Goal: Task Accomplishment & Management: Complete application form

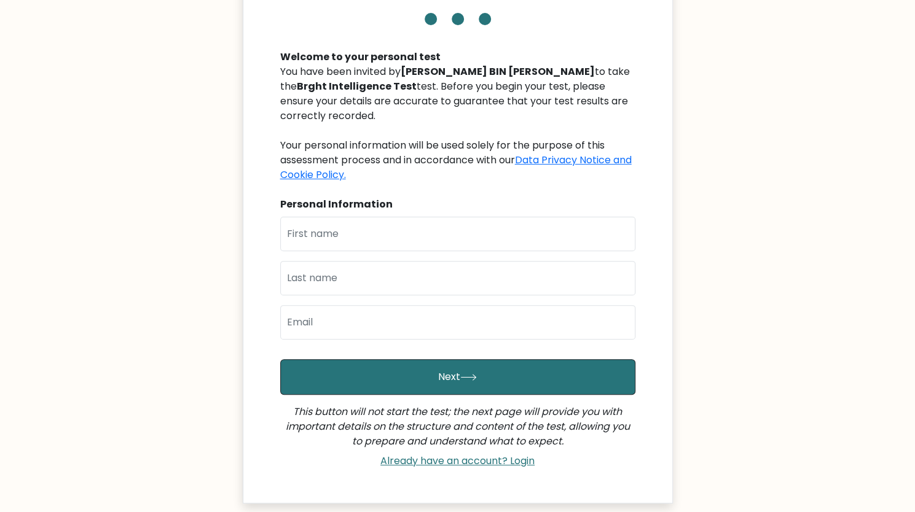
scroll to position [97, 0]
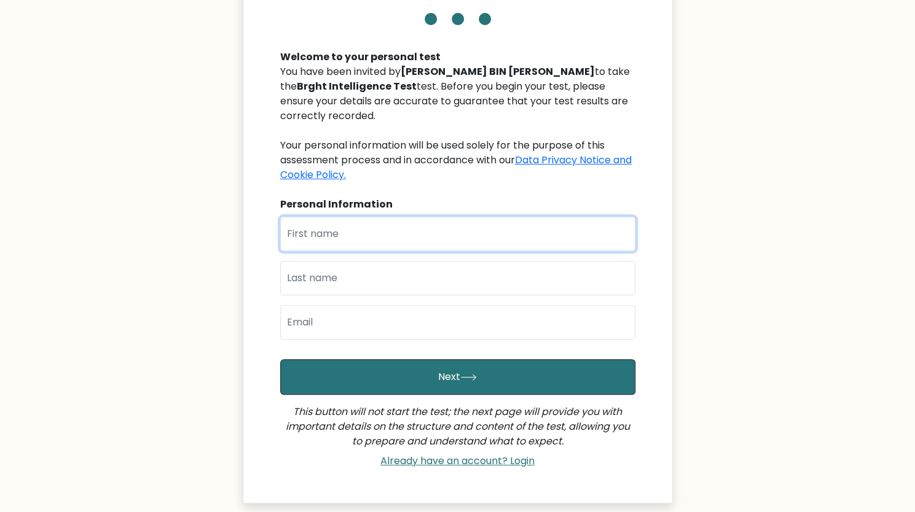
click at [490, 236] on input "text" at bounding box center [457, 234] width 355 height 34
type input "amira"
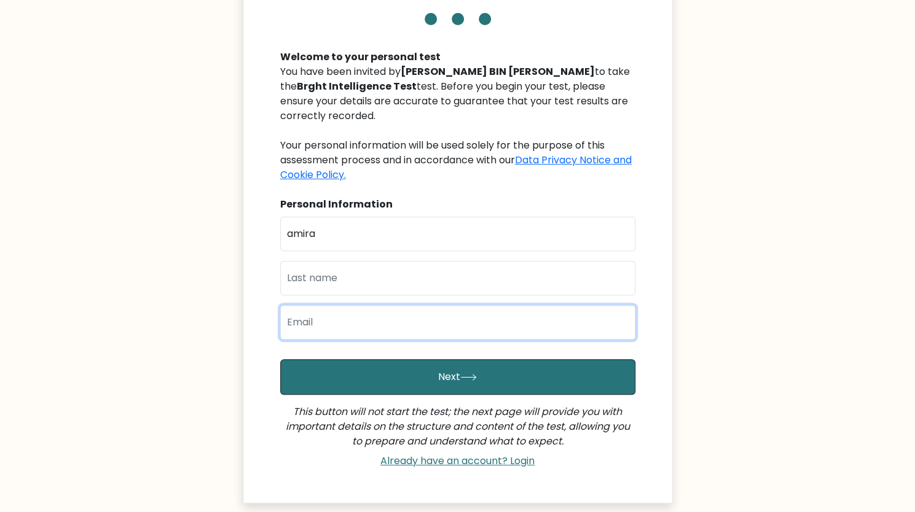
click at [435, 324] on input "email" at bounding box center [457, 322] width 355 height 34
type input "m-13526219@moe-dl.edu.my"
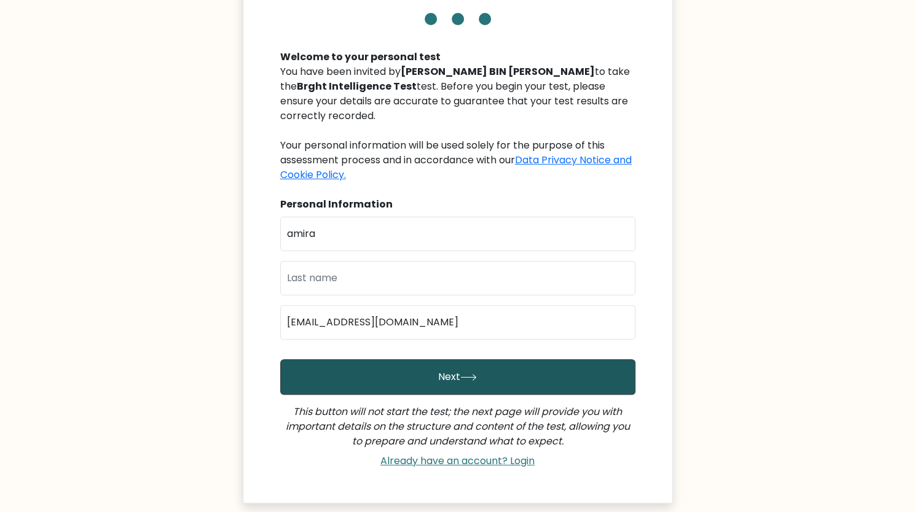
click at [516, 376] on button "Next" at bounding box center [457, 377] width 355 height 36
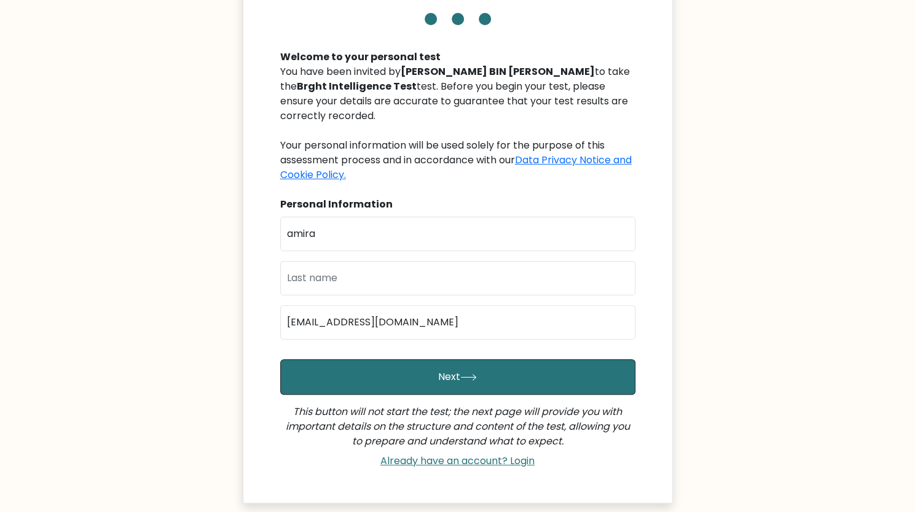
click at [654, 277] on div "Brght Intelligence Test Welcome to your personal test You have been invited by …" at bounding box center [458, 217] width 430 height 571
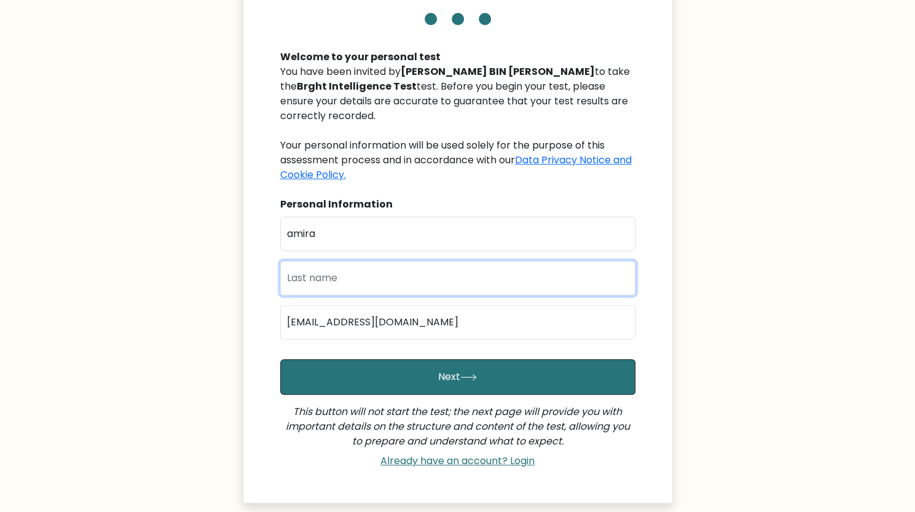
click at [551, 283] on input "text" at bounding box center [457, 278] width 355 height 34
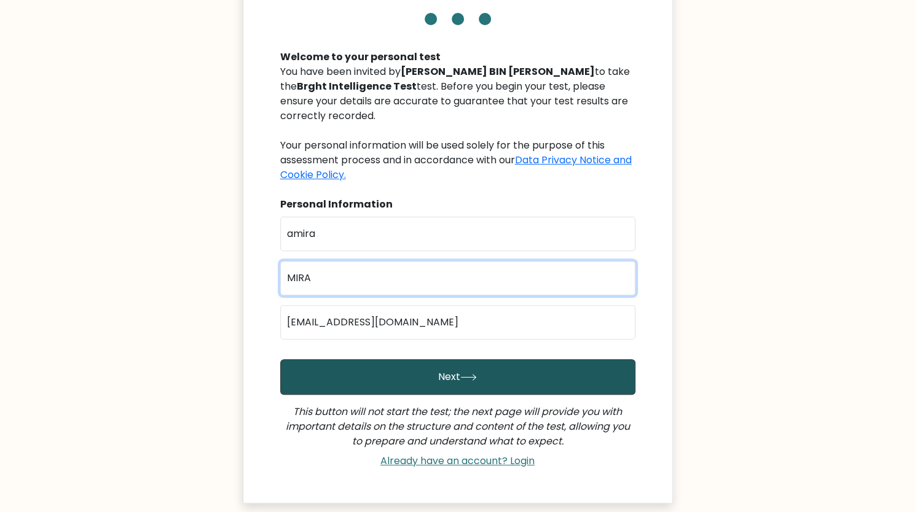
type input "MIRA"
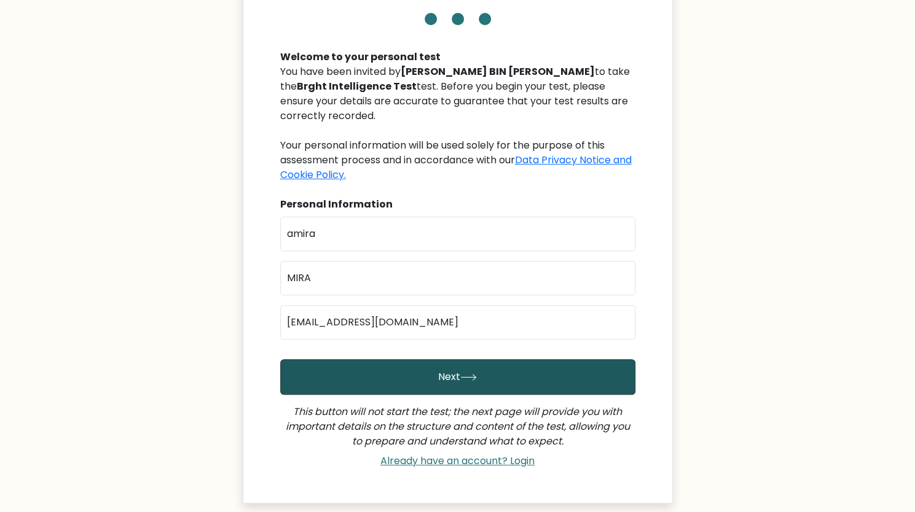
click at [513, 385] on button "Next" at bounding box center [457, 377] width 355 height 36
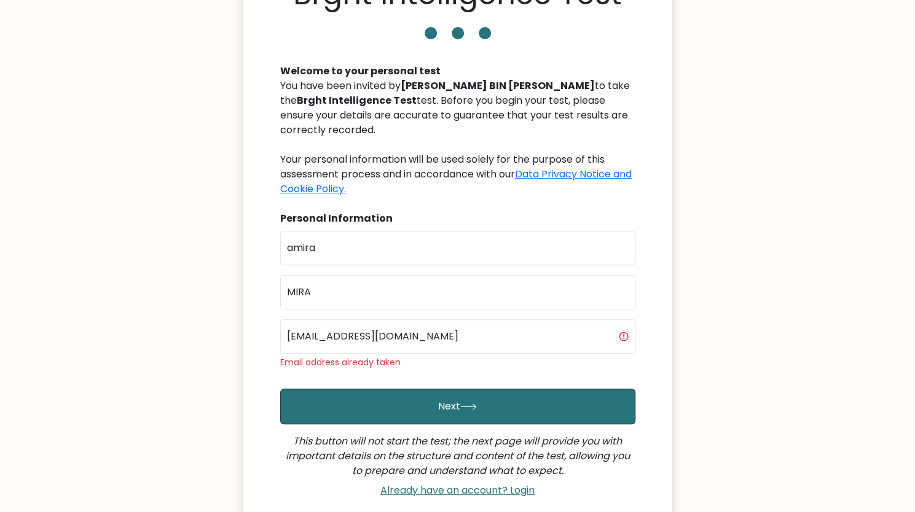
scroll to position [82, 0]
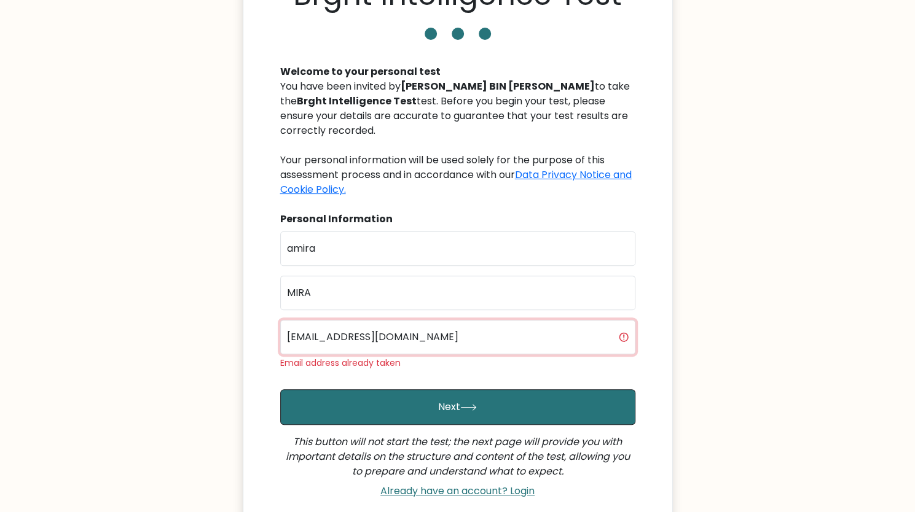
click at [589, 335] on input "[EMAIL_ADDRESS][DOMAIN_NAME]" at bounding box center [457, 337] width 355 height 34
type input "m"
click at [506, 320] on input "email" at bounding box center [457, 337] width 355 height 34
type input "mirramantepm@gmail.com"
click at [280, 390] on button "Next" at bounding box center [457, 408] width 355 height 36
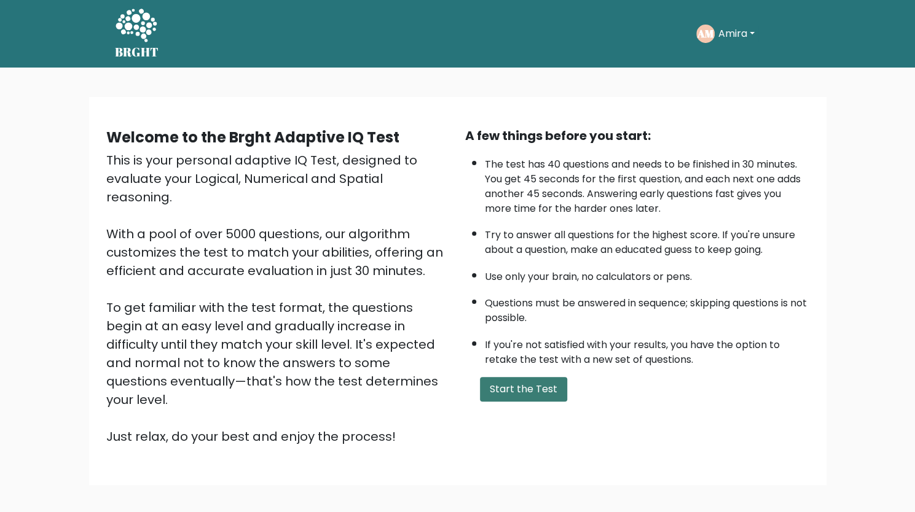
click at [538, 398] on button "Start the Test" at bounding box center [523, 389] width 87 height 25
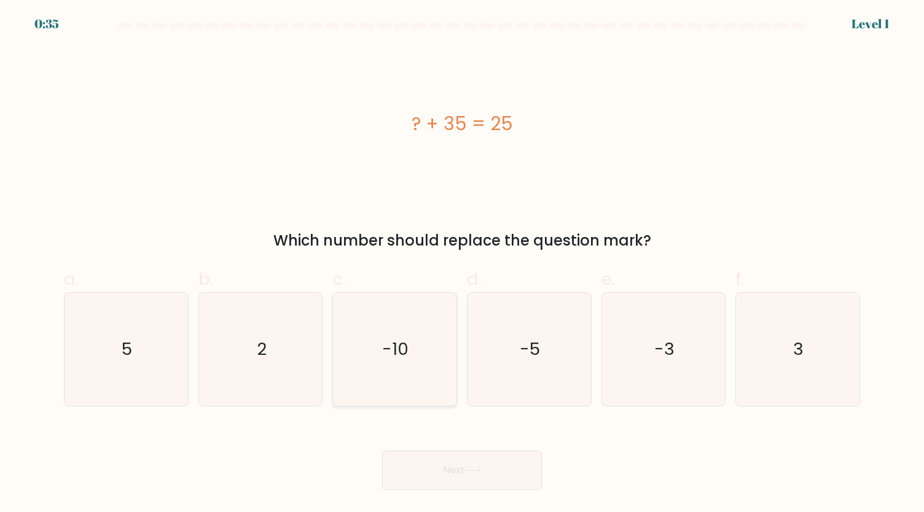
click at [386, 365] on icon "-10" at bounding box center [394, 349] width 113 height 113
click at [462, 264] on input "c. -10" at bounding box center [462, 260] width 1 height 8
radio input "true"
click at [490, 487] on button "Next" at bounding box center [462, 470] width 160 height 39
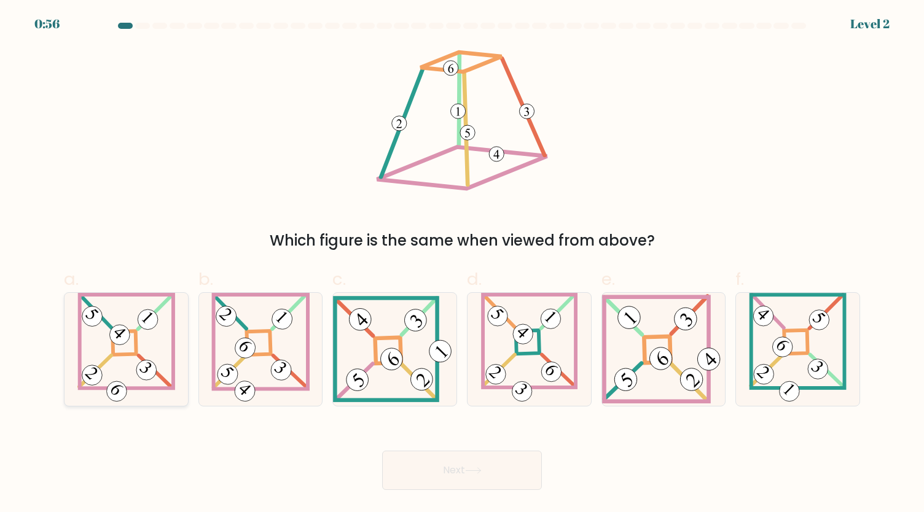
click at [149, 350] on icon at bounding box center [126, 349] width 98 height 113
click at [462, 264] on input "a." at bounding box center [462, 260] width 1 height 8
radio input "true"
click at [253, 379] on icon at bounding box center [260, 349] width 99 height 113
click at [462, 264] on input "b." at bounding box center [462, 260] width 1 height 8
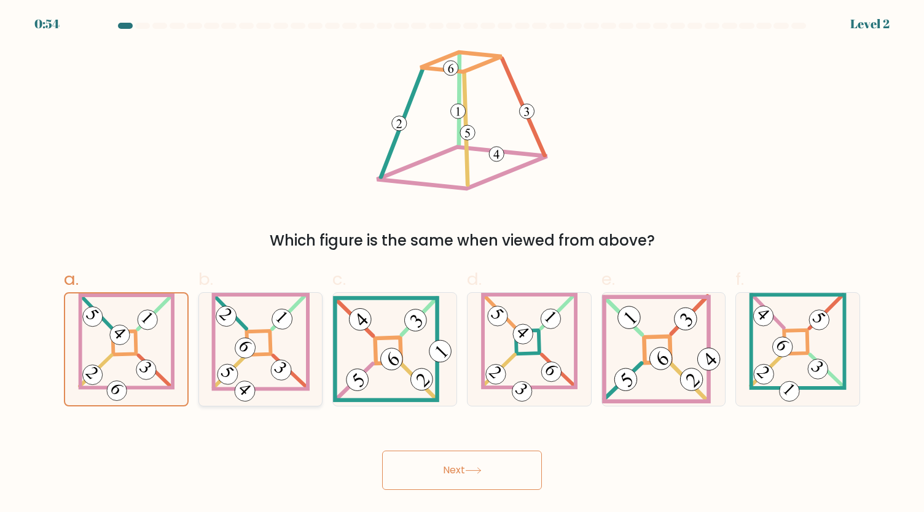
radio input "true"
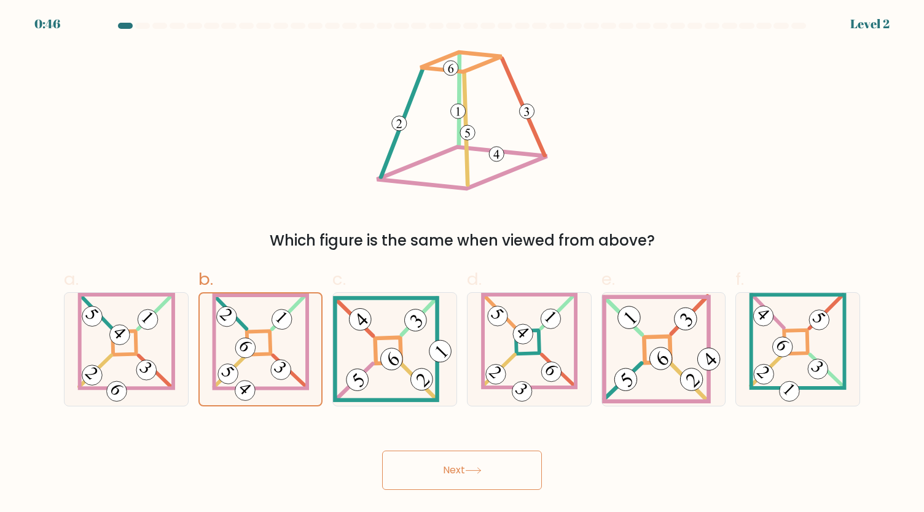
click at [493, 472] on button "Next" at bounding box center [462, 470] width 160 height 39
